Goal: Information Seeking & Learning: Learn about a topic

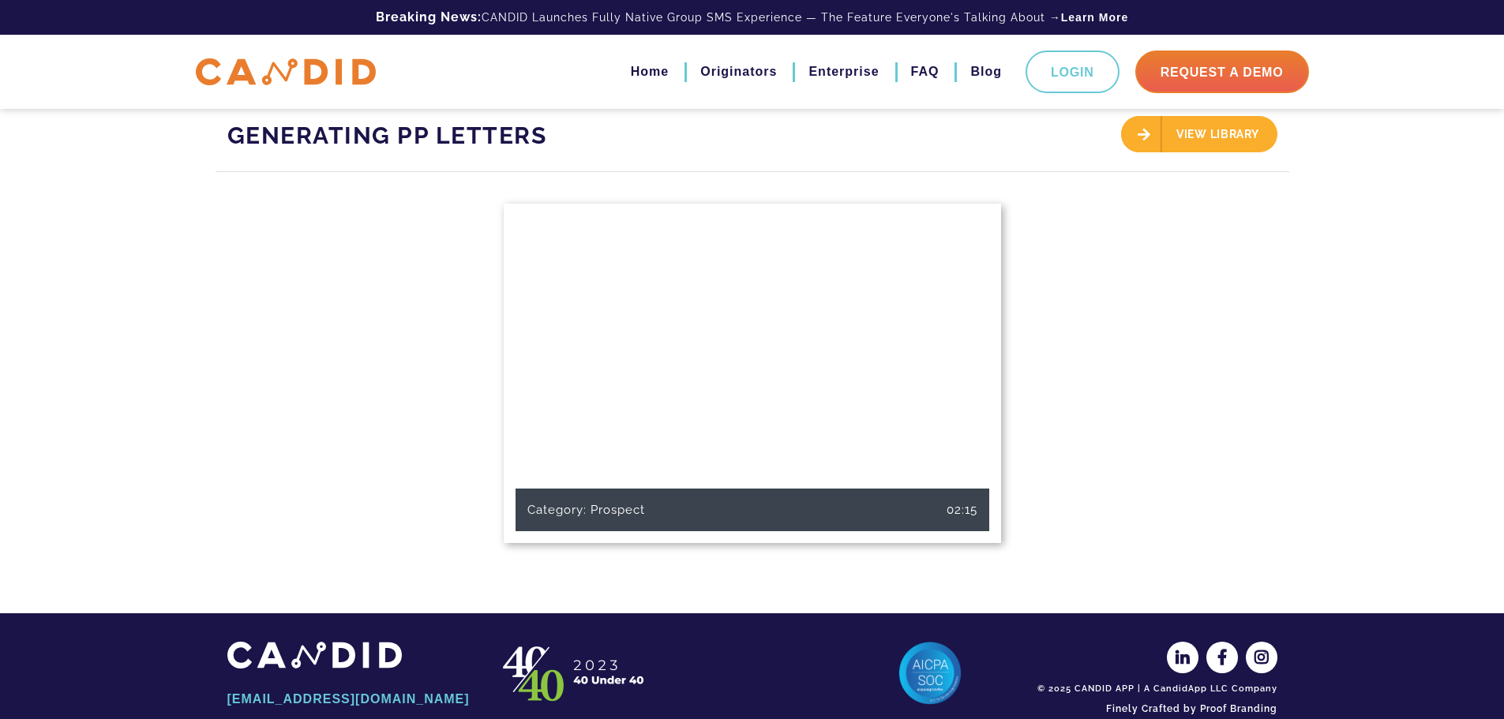
scroll to position [379, 0]
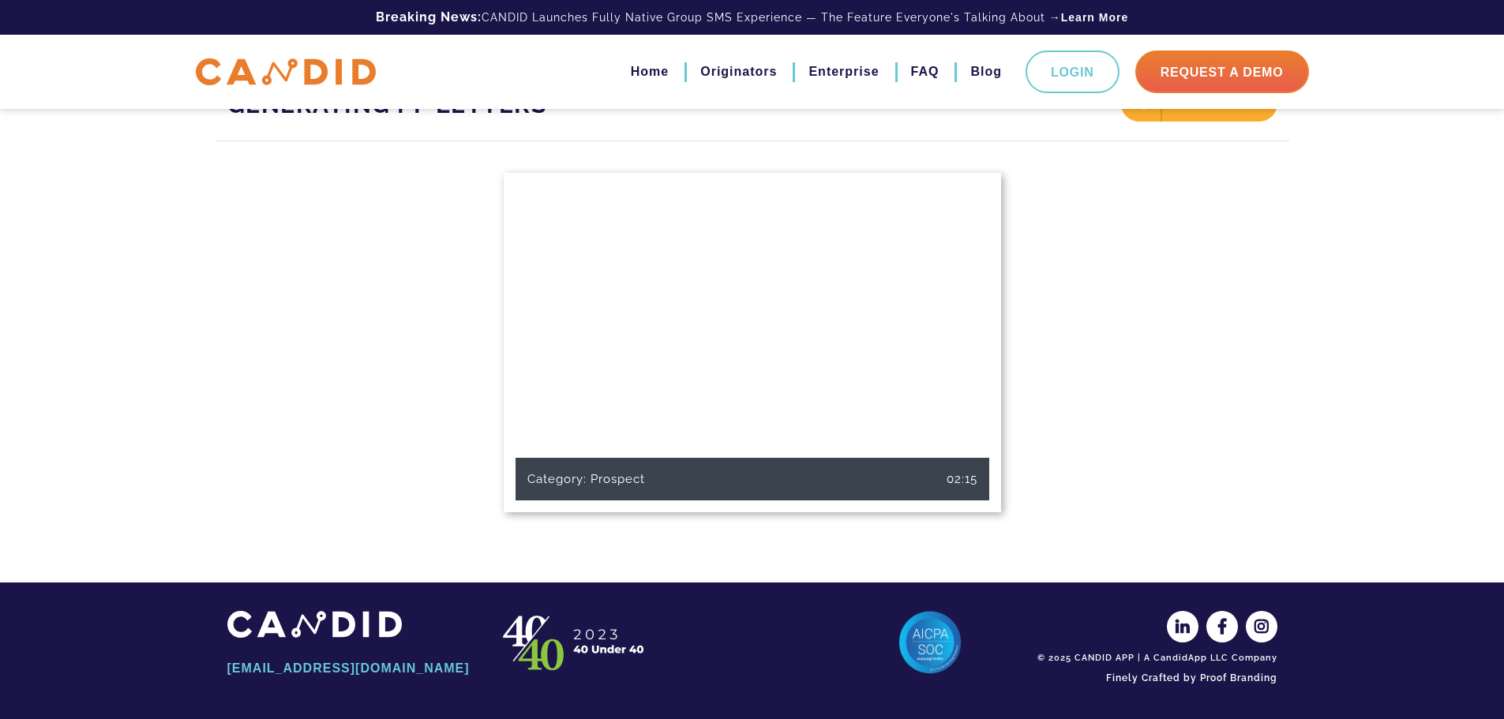
click at [212, 236] on div "Generating PP Letters View Library Category: Prospect 02:15" at bounding box center [752, 102] width 1504 height 962
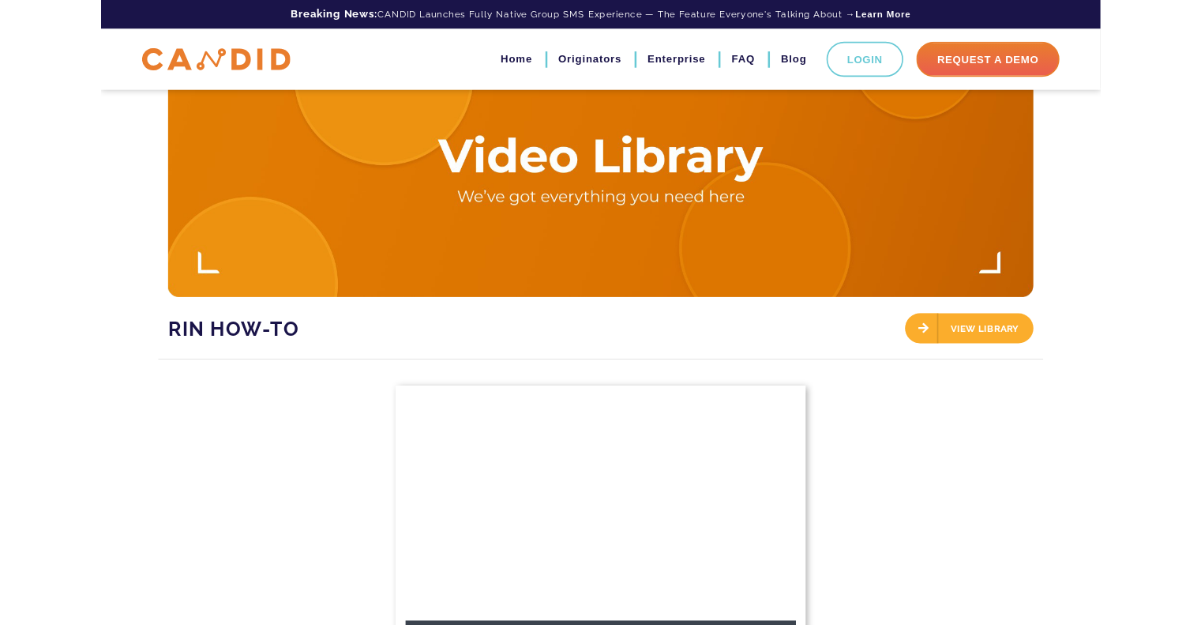
scroll to position [377, 0]
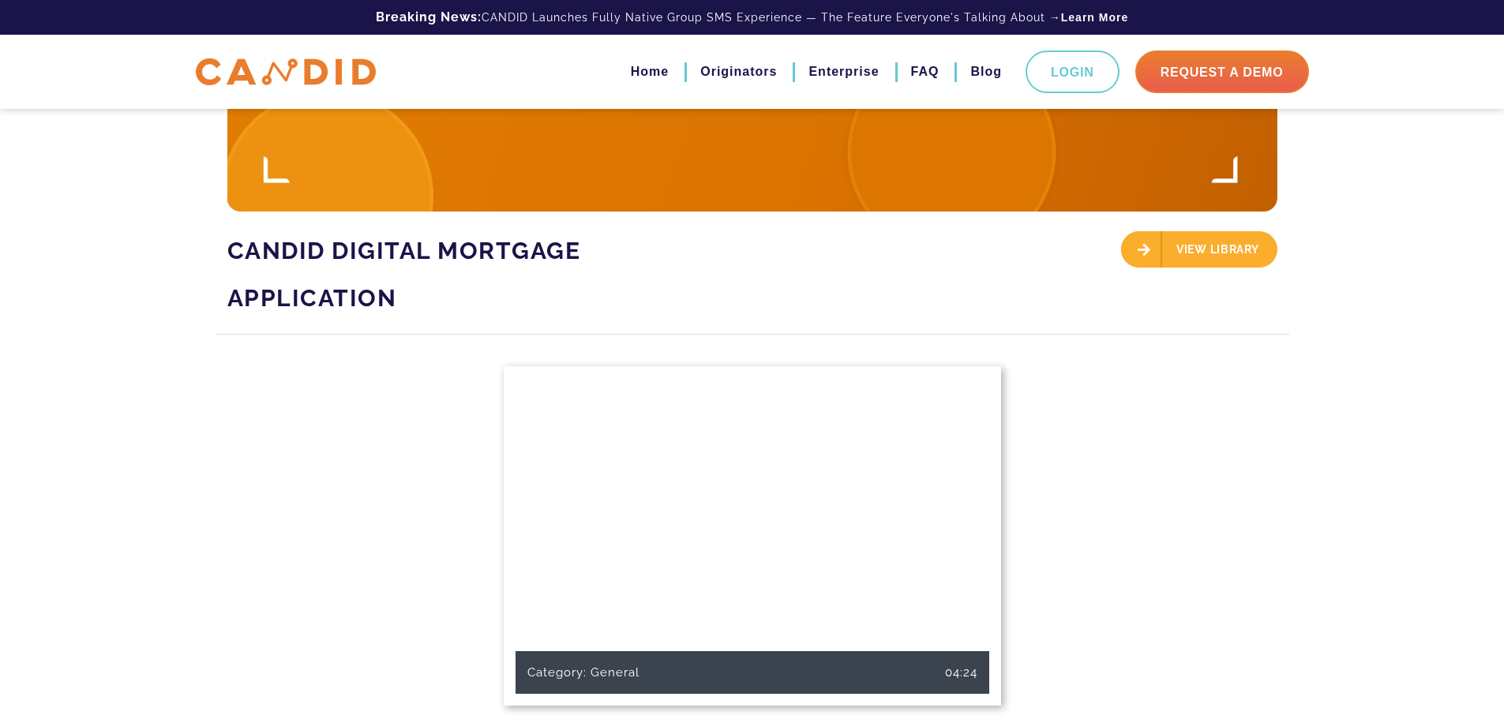
scroll to position [395, 0]
